Goal: Task Accomplishment & Management: Complete application form

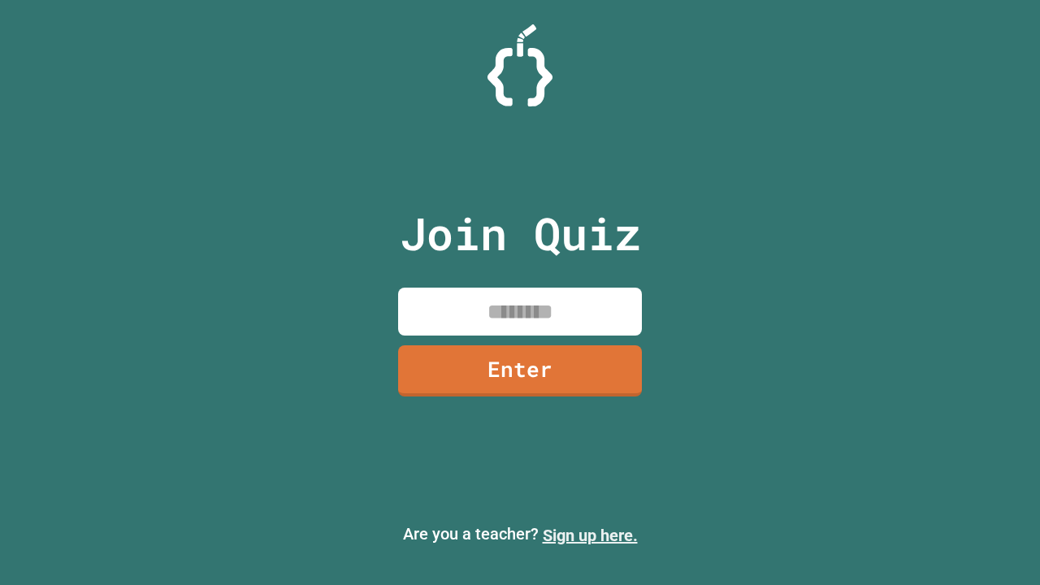
click at [590, 535] on link "Sign up here." at bounding box center [590, 535] width 95 height 19
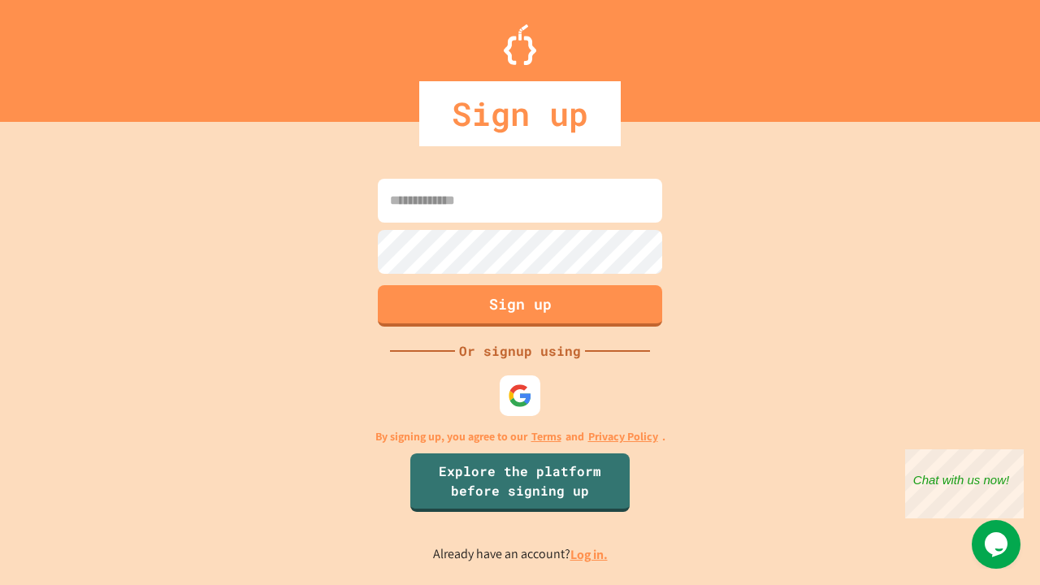
click at [590, 554] on link "Log in." at bounding box center [588, 554] width 37 height 17
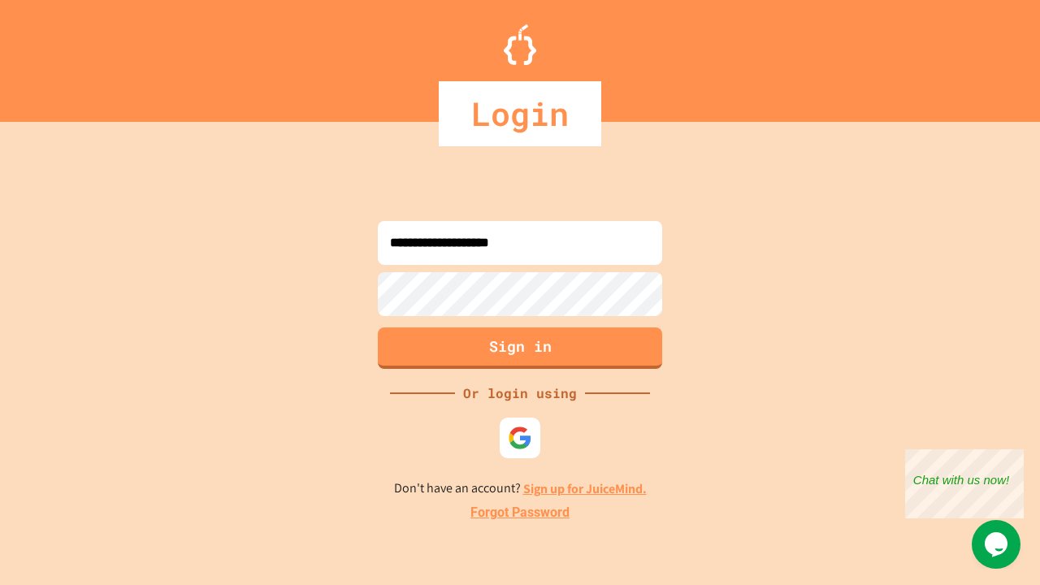
type input "**********"
